Goal: Transaction & Acquisition: Book appointment/travel/reservation

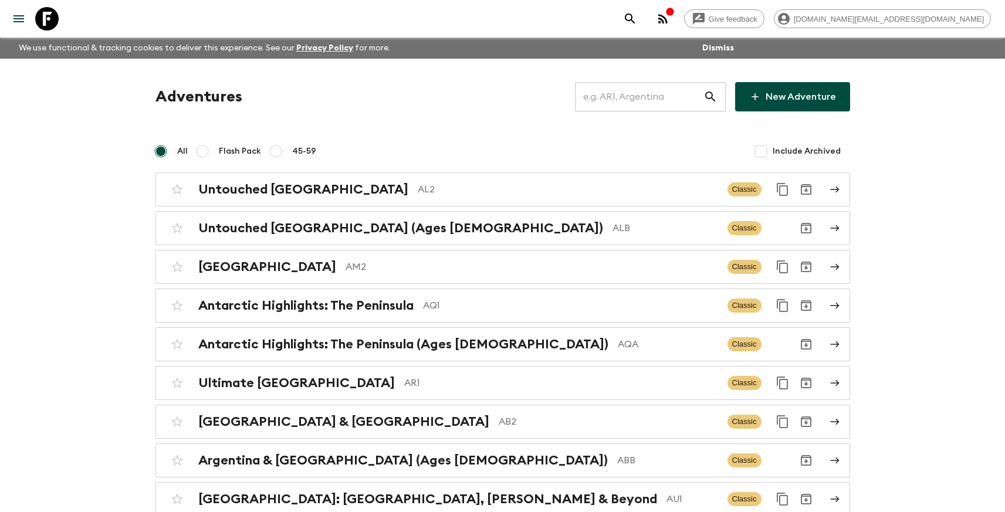
click at [645, 92] on input "text" at bounding box center [639, 96] width 128 height 33
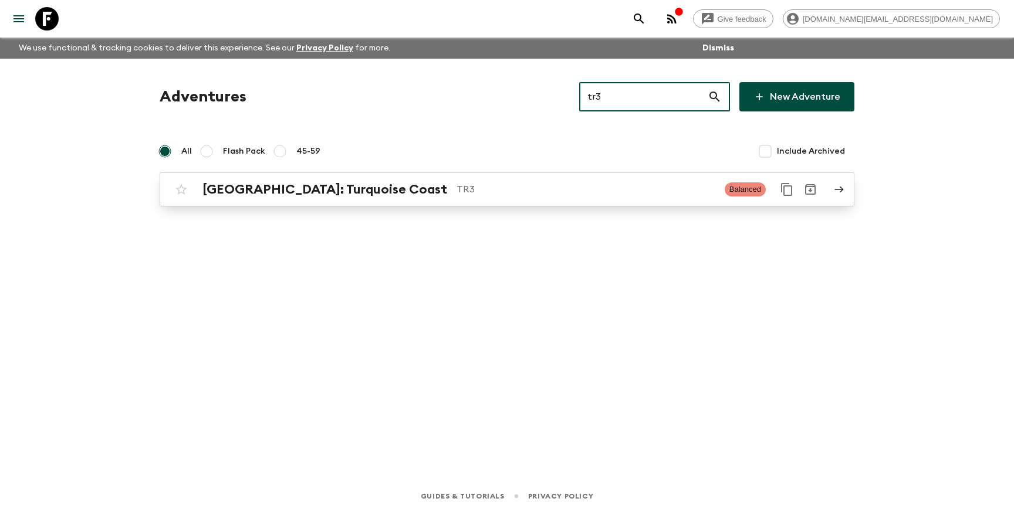
type input "tr3"
click at [527, 192] on p "TR3" at bounding box center [585, 189] width 259 height 14
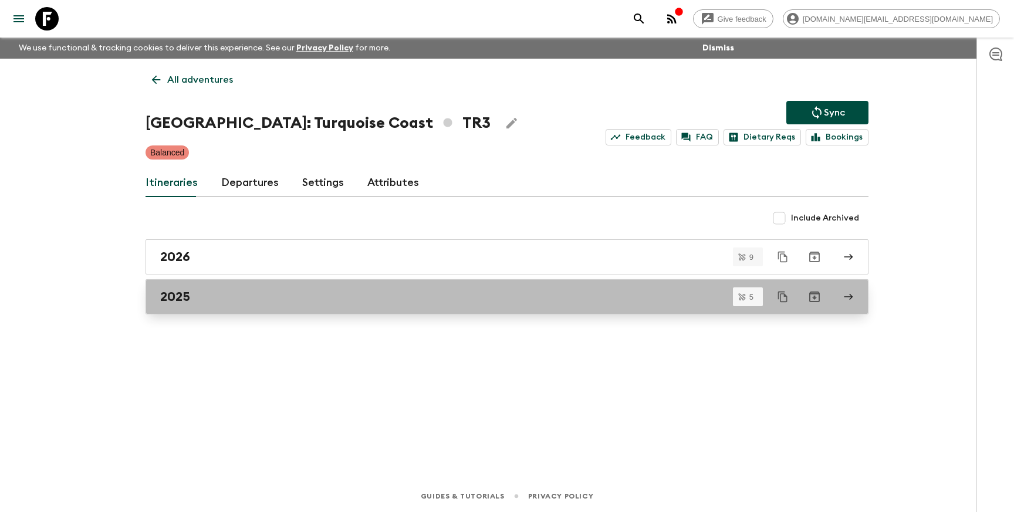
click at [238, 303] on div "2025" at bounding box center [495, 296] width 671 height 15
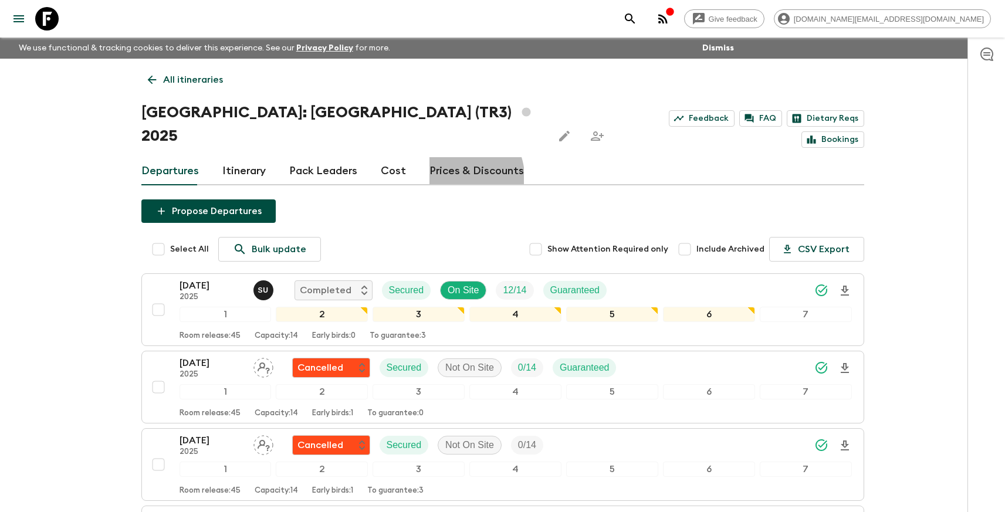
click at [458, 157] on link "Prices & Discounts" at bounding box center [476, 171] width 94 height 28
